Goal: Navigation & Orientation: Find specific page/section

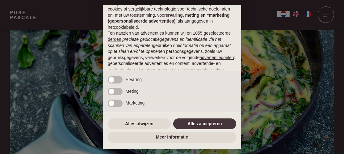
scroll to position [31, 0]
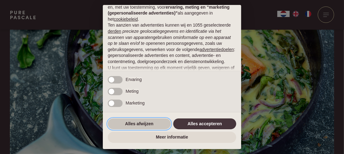
click at [137, 124] on button "Alles afwijzen" at bounding box center [139, 123] width 63 height 11
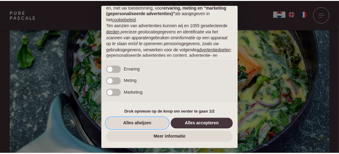
scroll to position [94, 0]
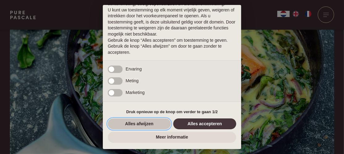
click at [139, 123] on button "Alles afwijzen" at bounding box center [139, 123] width 63 height 11
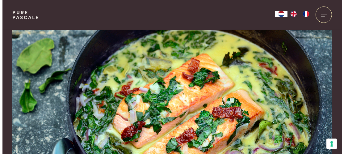
scroll to position [0, 0]
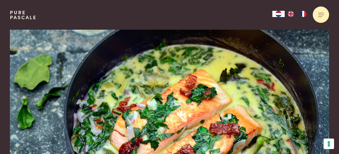
click at [317, 14] on div at bounding box center [321, 14] width 16 height 16
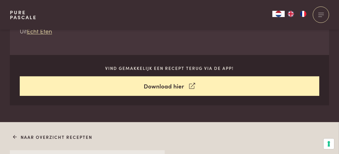
scroll to position [277, 0]
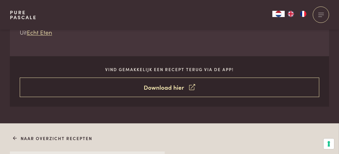
click at [192, 86] on icon at bounding box center [192, 87] width 6 height 9
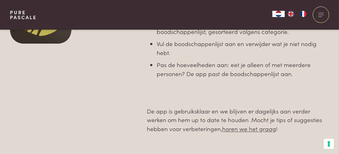
scroll to position [370, 0]
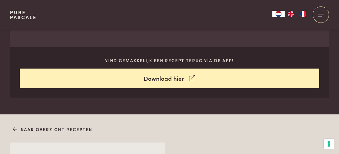
scroll to position [339, 0]
